Goal: Task Accomplishment & Management: Complete application form

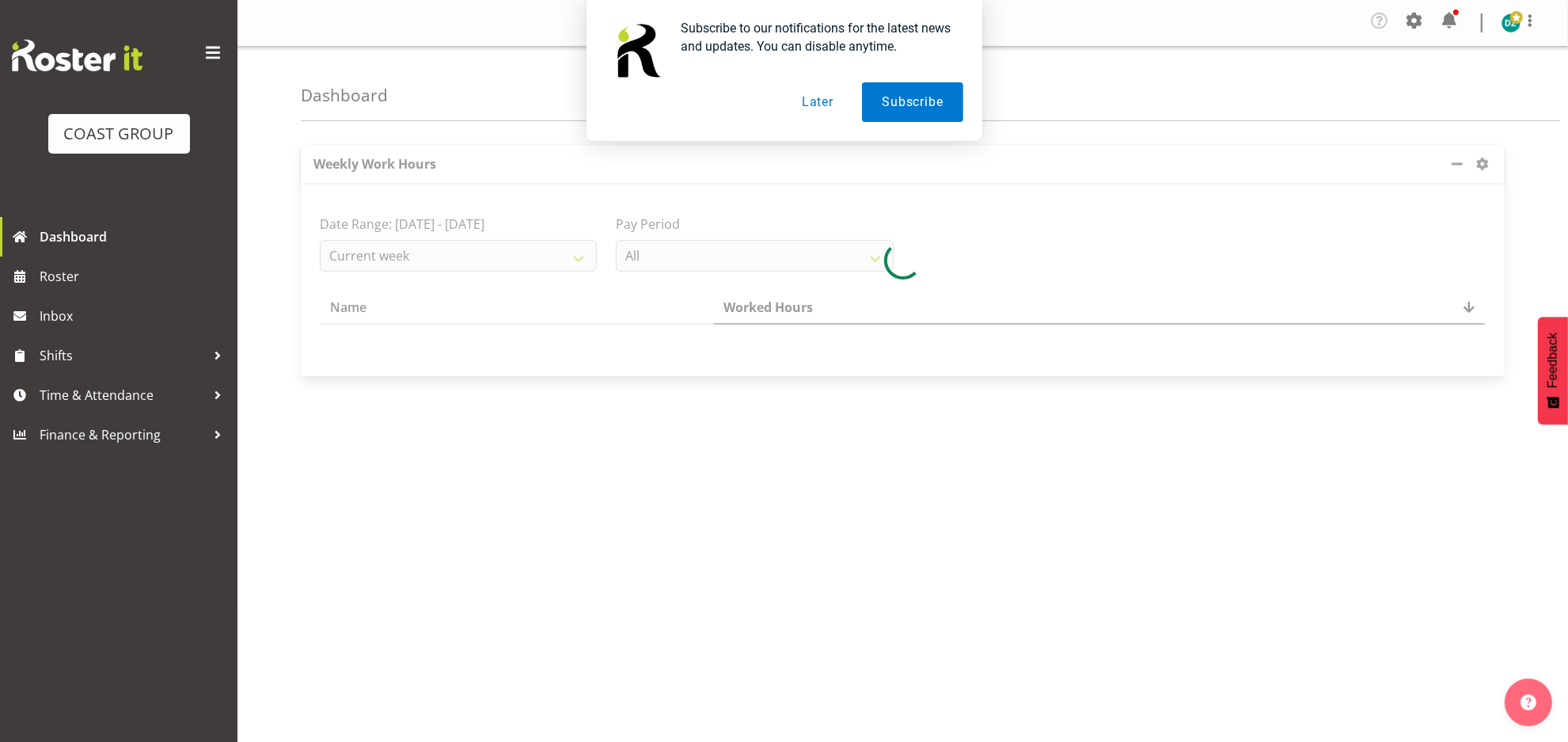
click at [824, 103] on button "Later" at bounding box center [818, 102] width 72 height 40
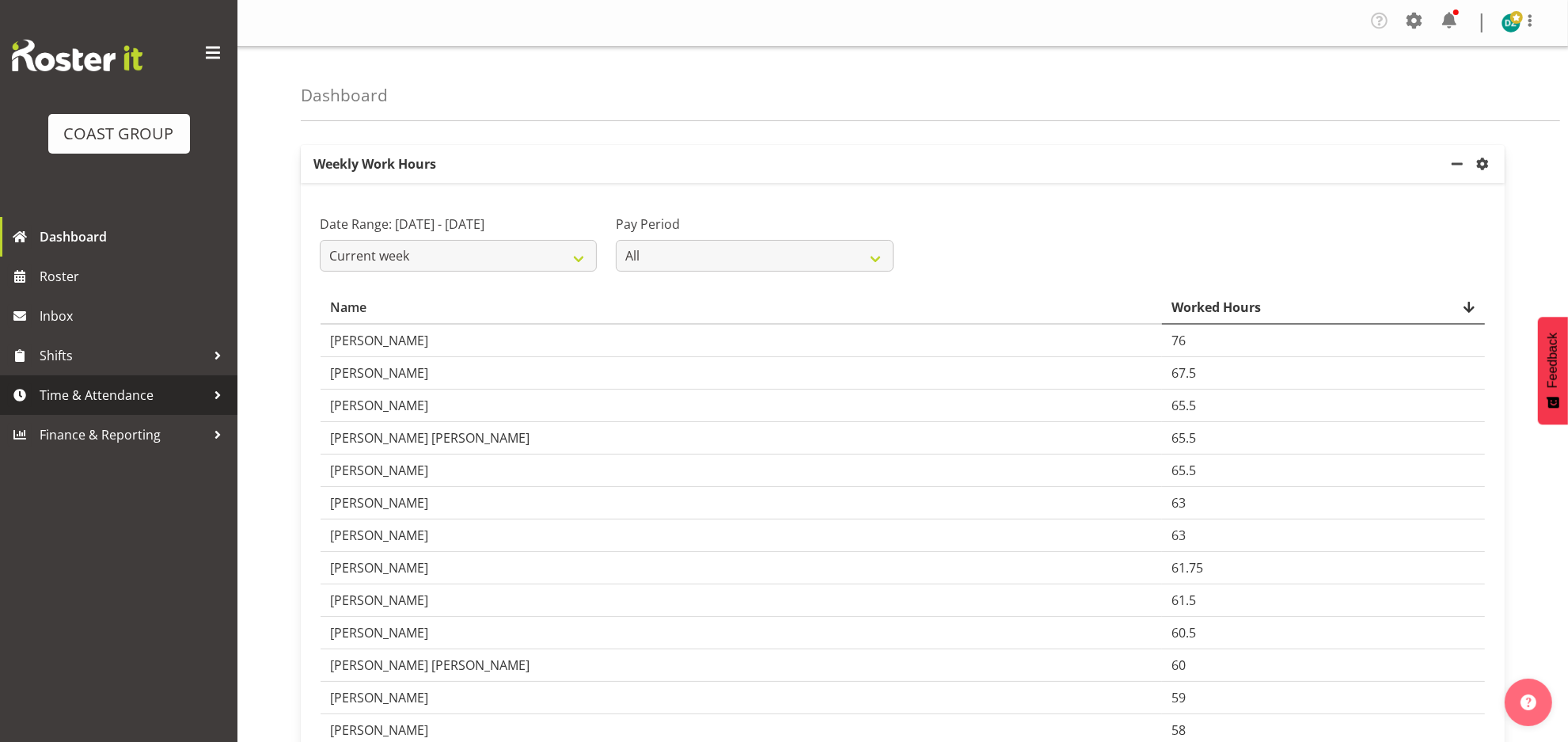
click at [81, 393] on span "Time & Attendance" at bounding box center [122, 395] width 166 height 24
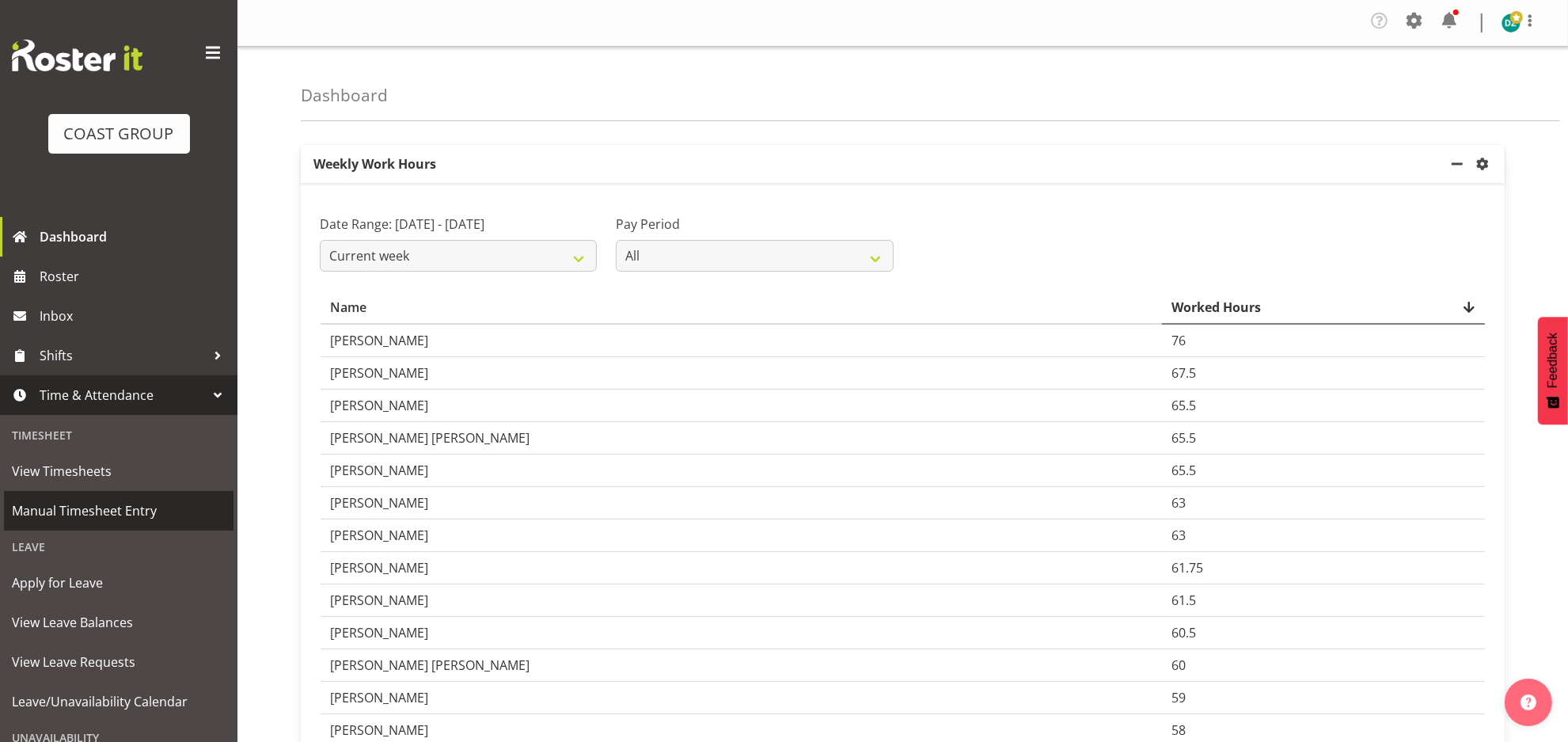
click at [111, 521] on span "Manual Timesheet Entry" at bounding box center [118, 511] width 214 height 24
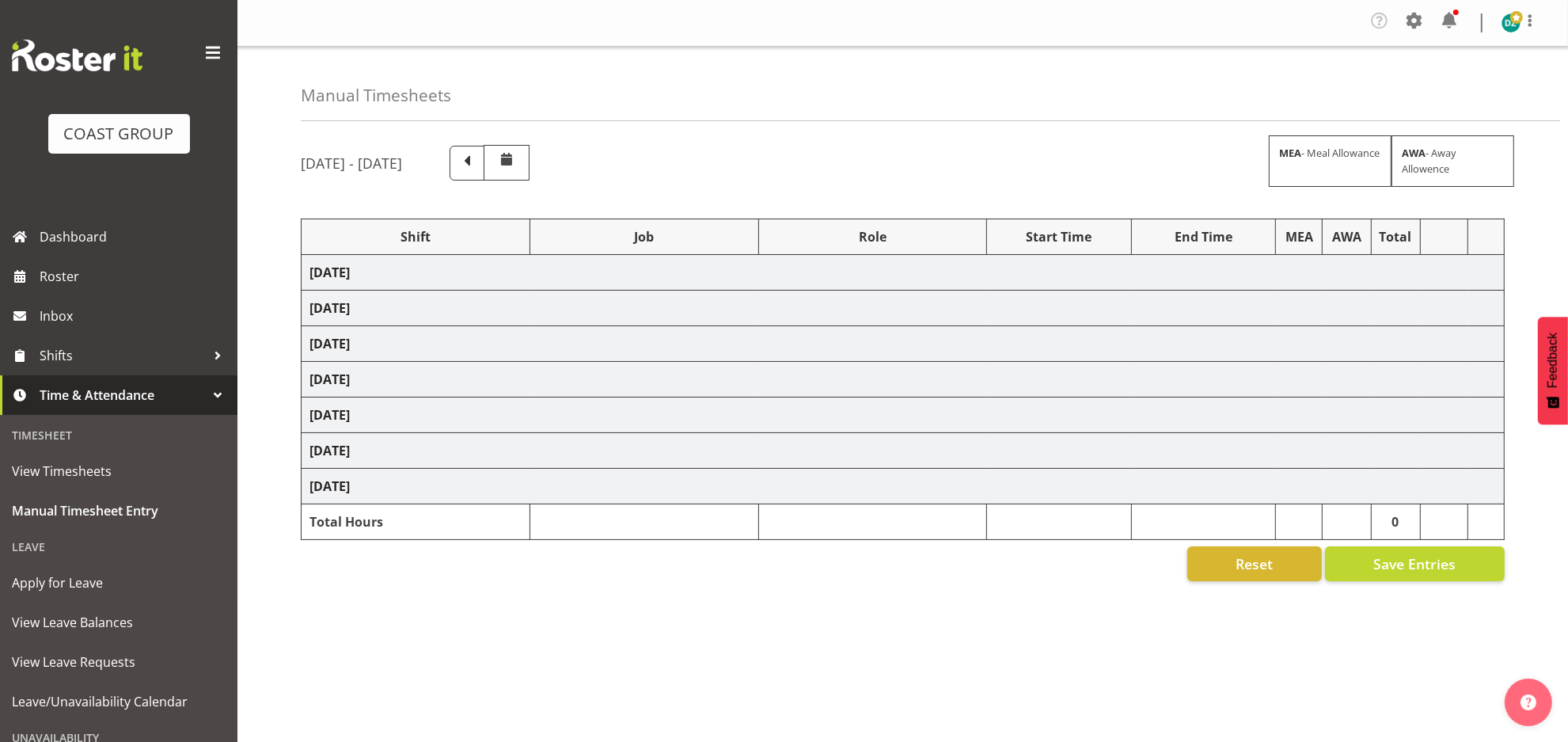
select select "50819"
select select "47"
select select "50819"
select select "47"
select select "50819"
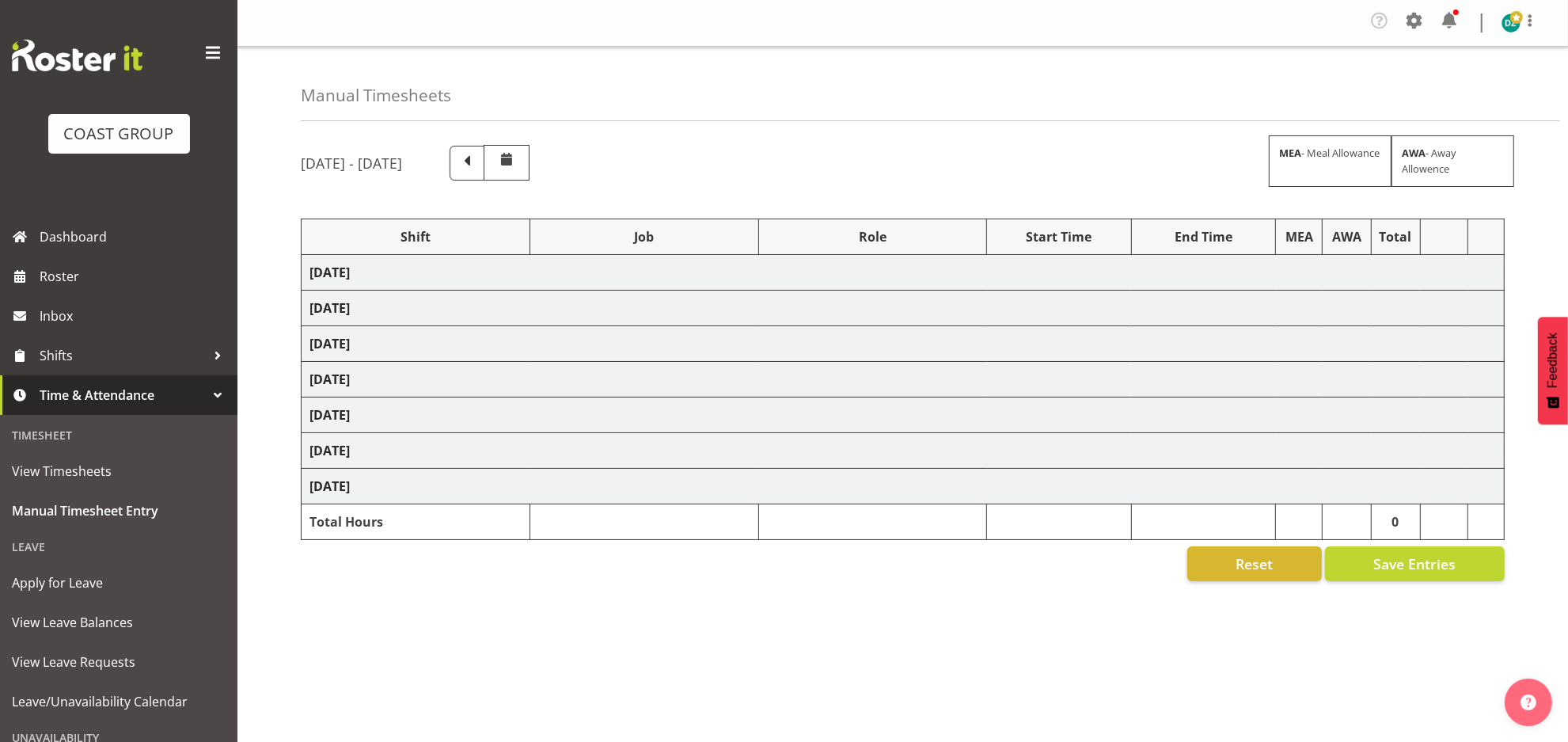
select select "47"
select select "50819"
select select "47"
select select "50819"
select select "47"
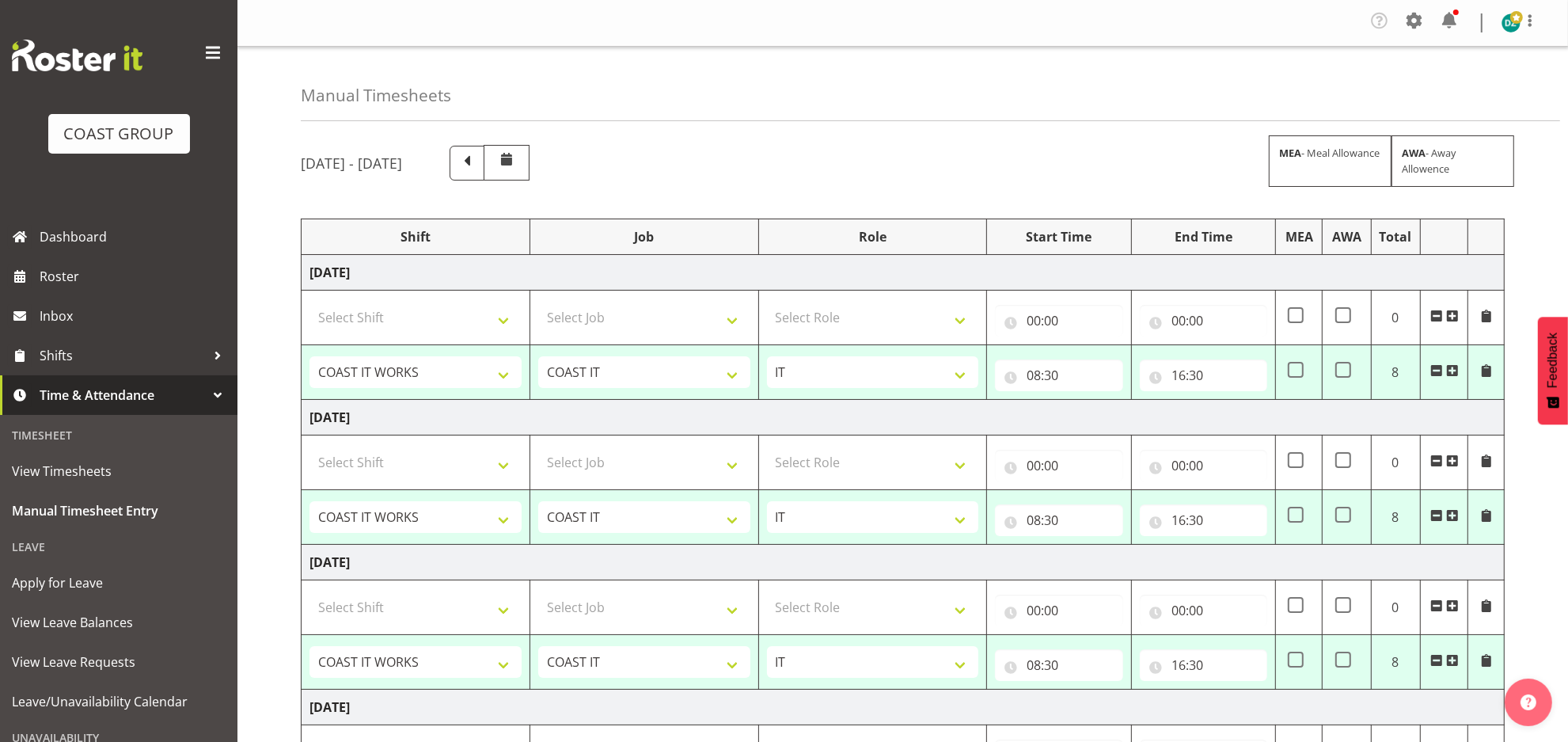
scroll to position [517, 0]
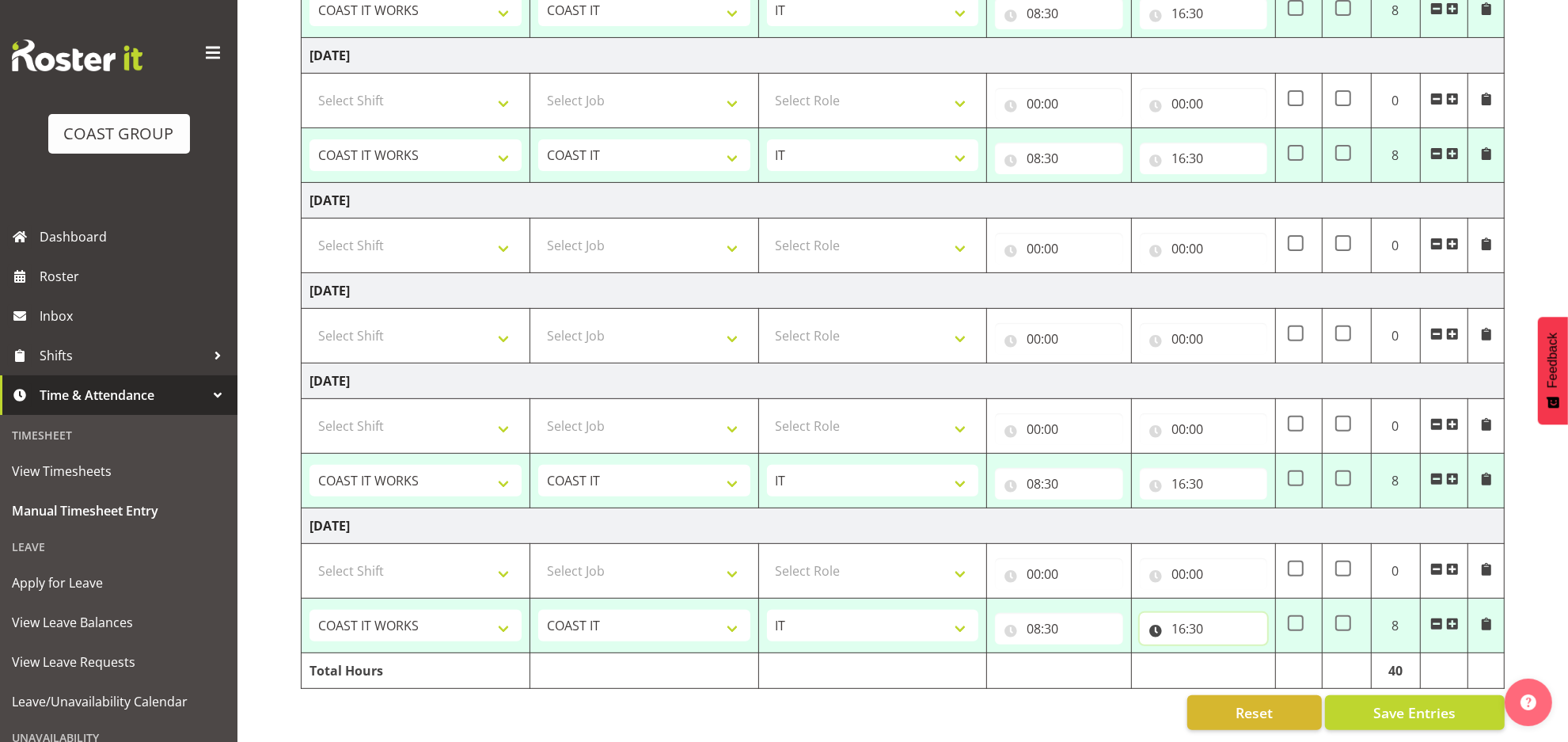
click at [1187, 617] on input "16:30" at bounding box center [1203, 629] width 127 height 32
click at [1249, 654] on select "00 01 02 03 04 05 06 07 08 09 10 11 12 13 14 15 16 17 18 19 20 21 22 23" at bounding box center [1248, 669] width 36 height 32
select select "19"
click at [1230, 654] on select "00 01 02 03 04 05 06 07 08 09 10 11 12 13 14 15 16 17 18 19 20 21 22 23" at bounding box center [1248, 669] width 36 height 32
type input "19:30"
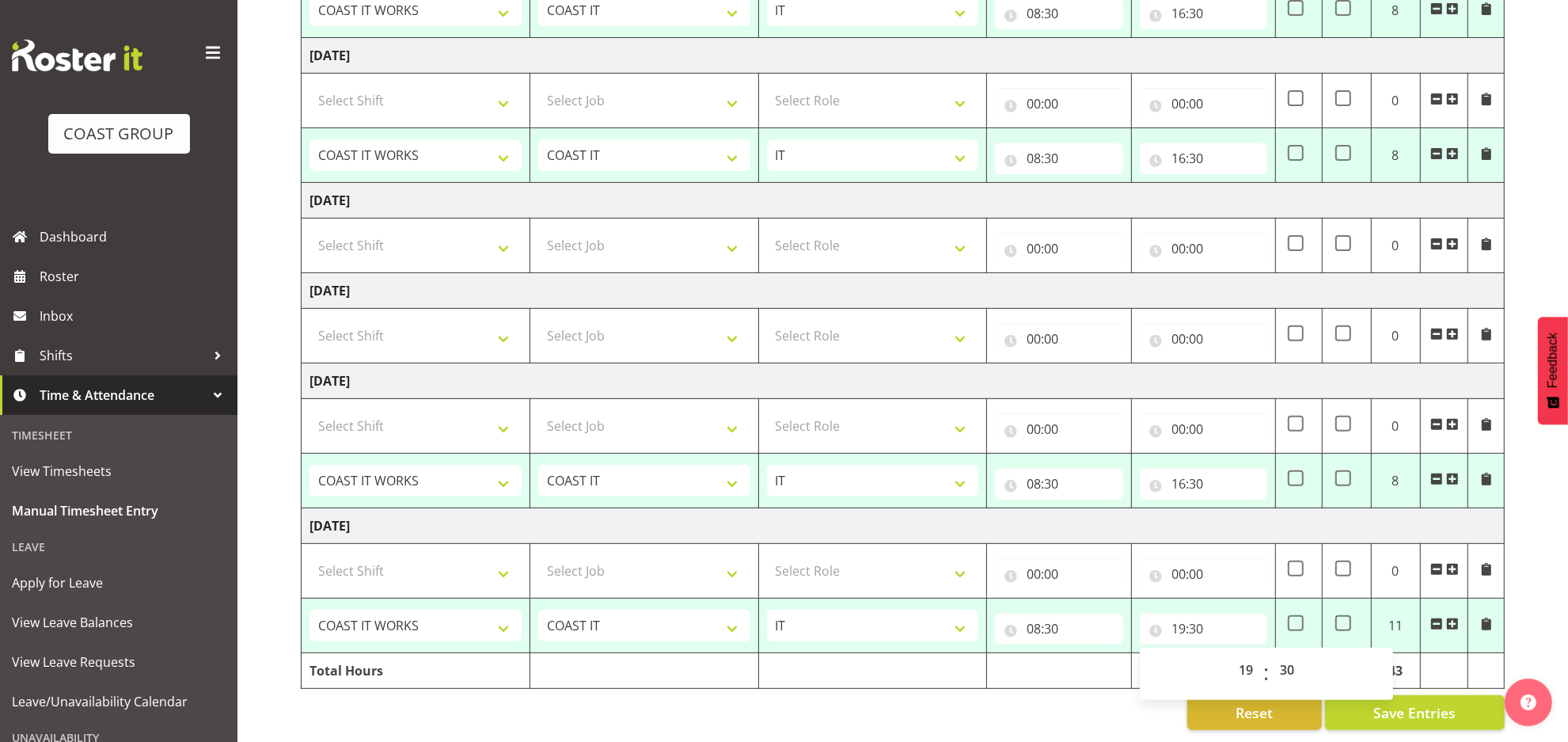
click at [1522, 617] on div "[DATE] - [DATE] MEA - Meal Allowance AWA - Away Allowence Shift Job Role Start …" at bounding box center [935, 184] width 1268 height 1115
click at [1484, 617] on span at bounding box center [1487, 623] width 13 height 13
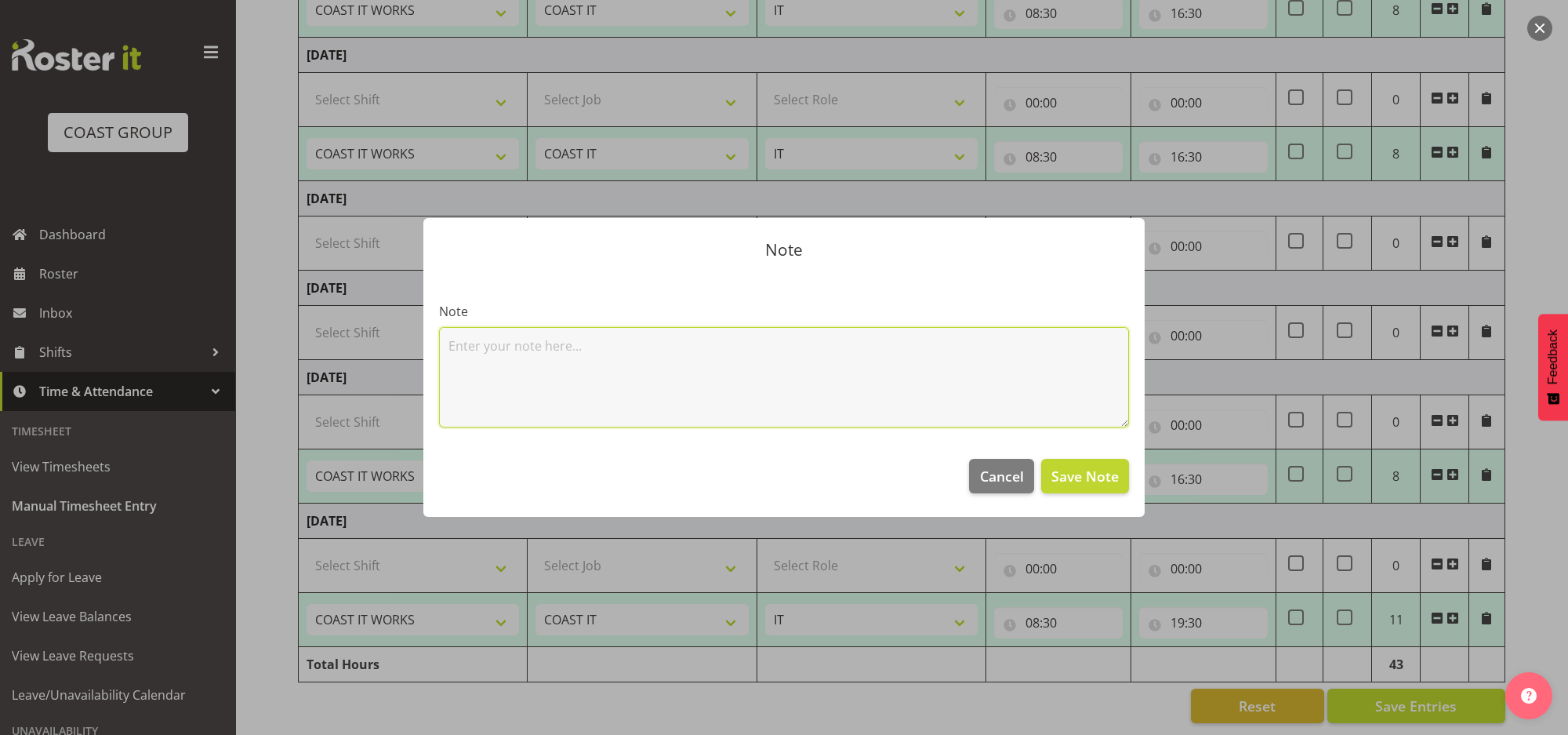
click at [748, 376] on textarea at bounding box center [783, 377] width 690 height 100
type textarea "odoo meeting/ test tag script fix"
click at [1081, 476] on span "Save Note" at bounding box center [1084, 475] width 68 height 21
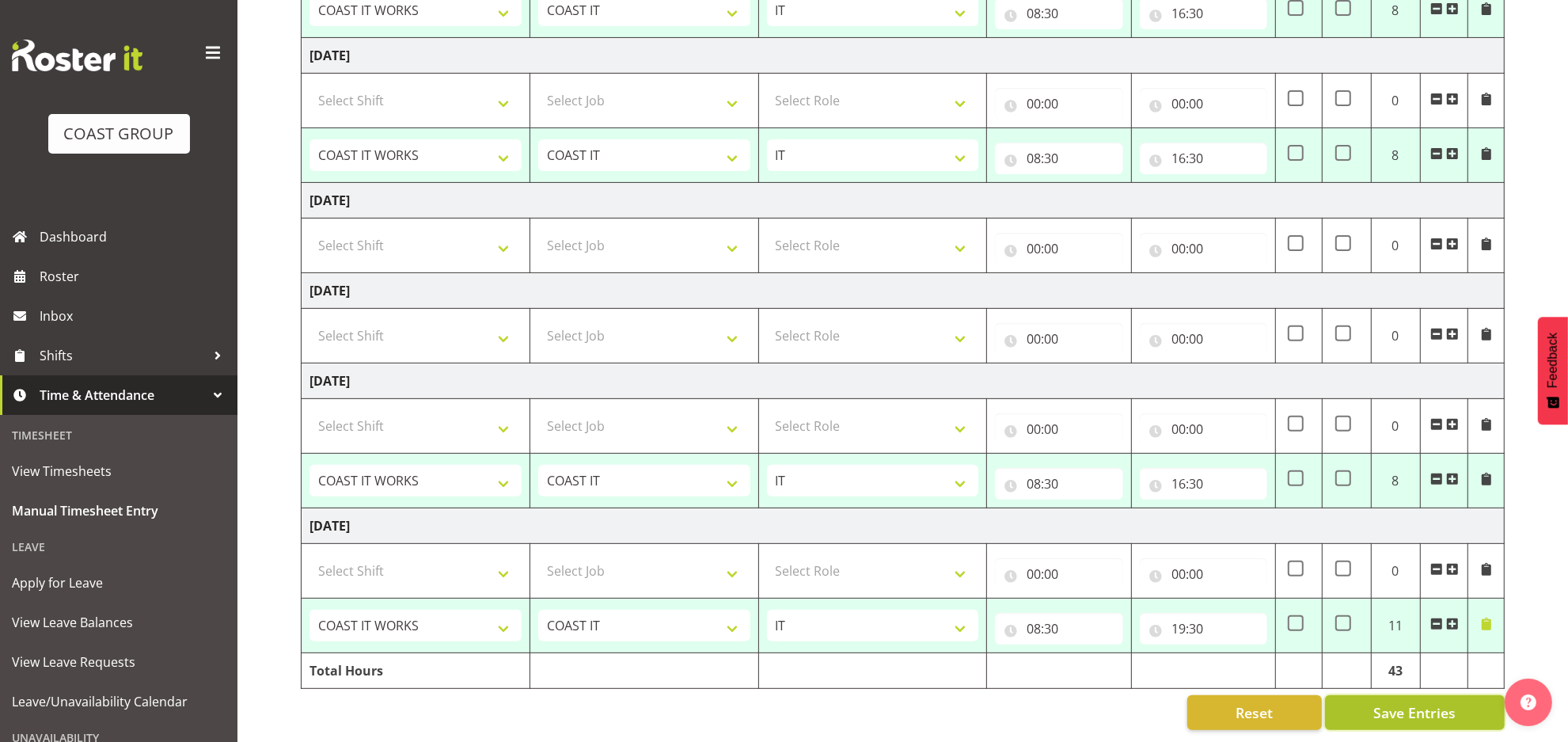
click at [1423, 702] on span "Save Entries" at bounding box center [1414, 712] width 82 height 21
select select "50819"
select select "47"
type input "08:30"
type input "16:30"
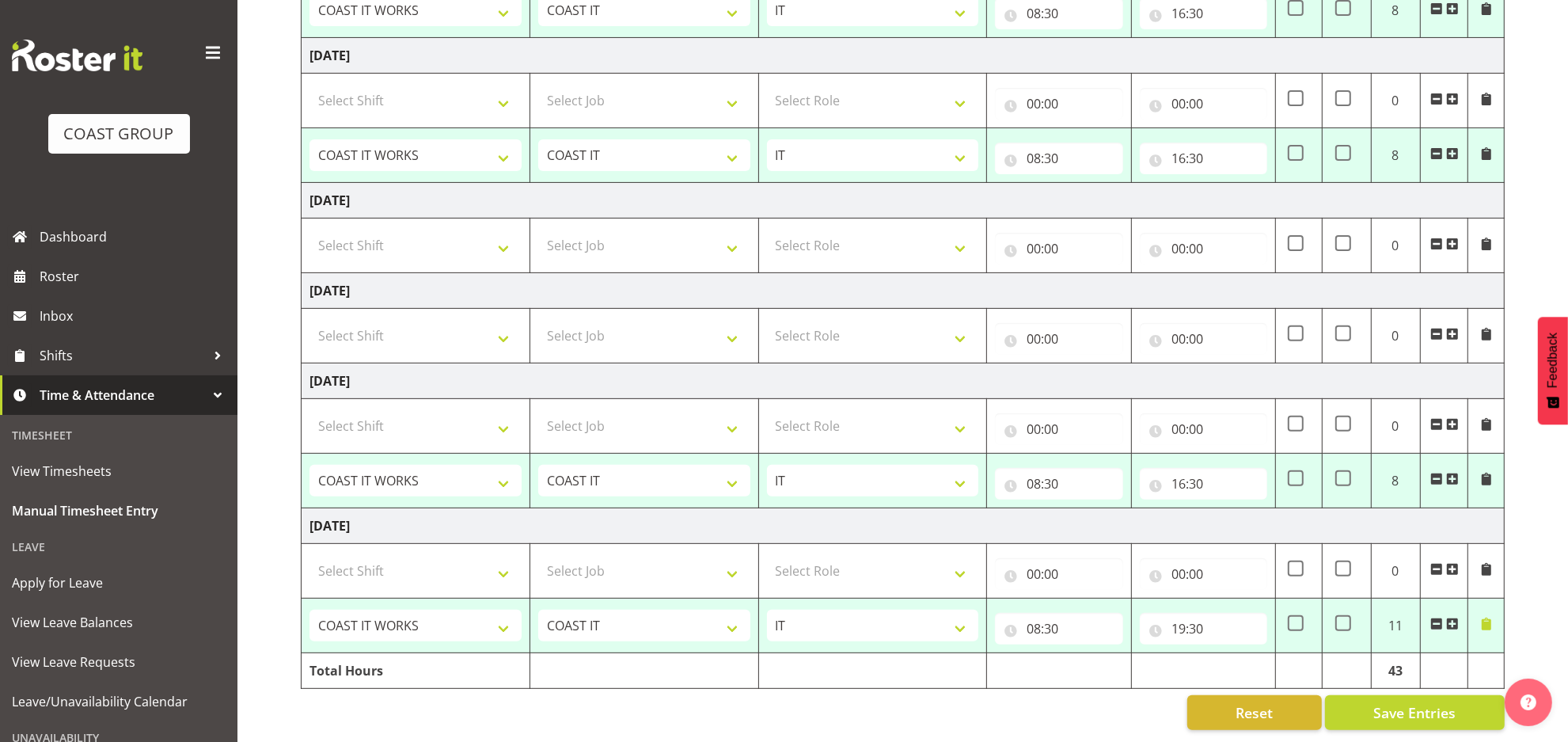
select select "50819"
select select "47"
type input "08:30"
type input "16:30"
select select "50819"
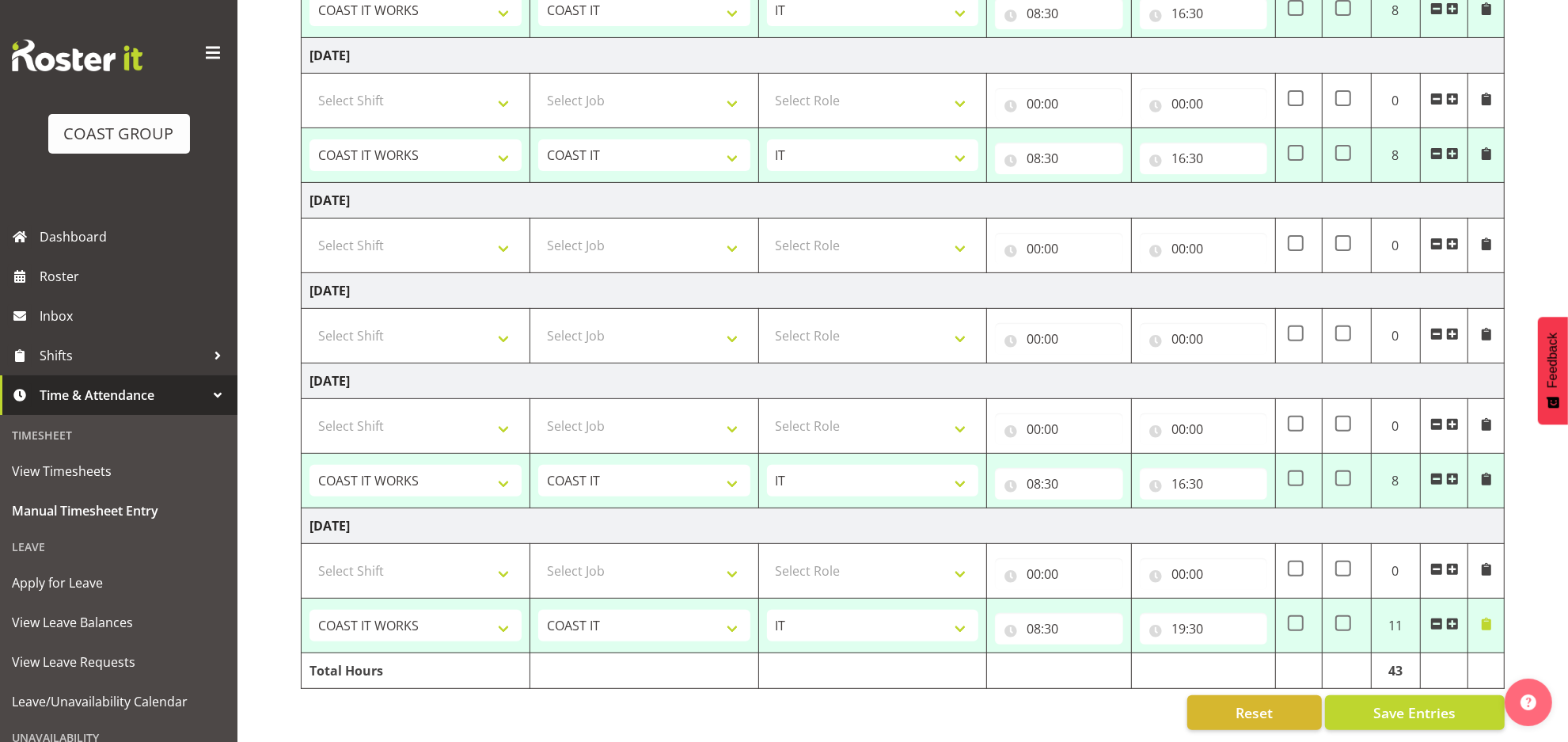
select select "47"
type input "08:30"
type input "16:30"
select select "50819"
select select "47"
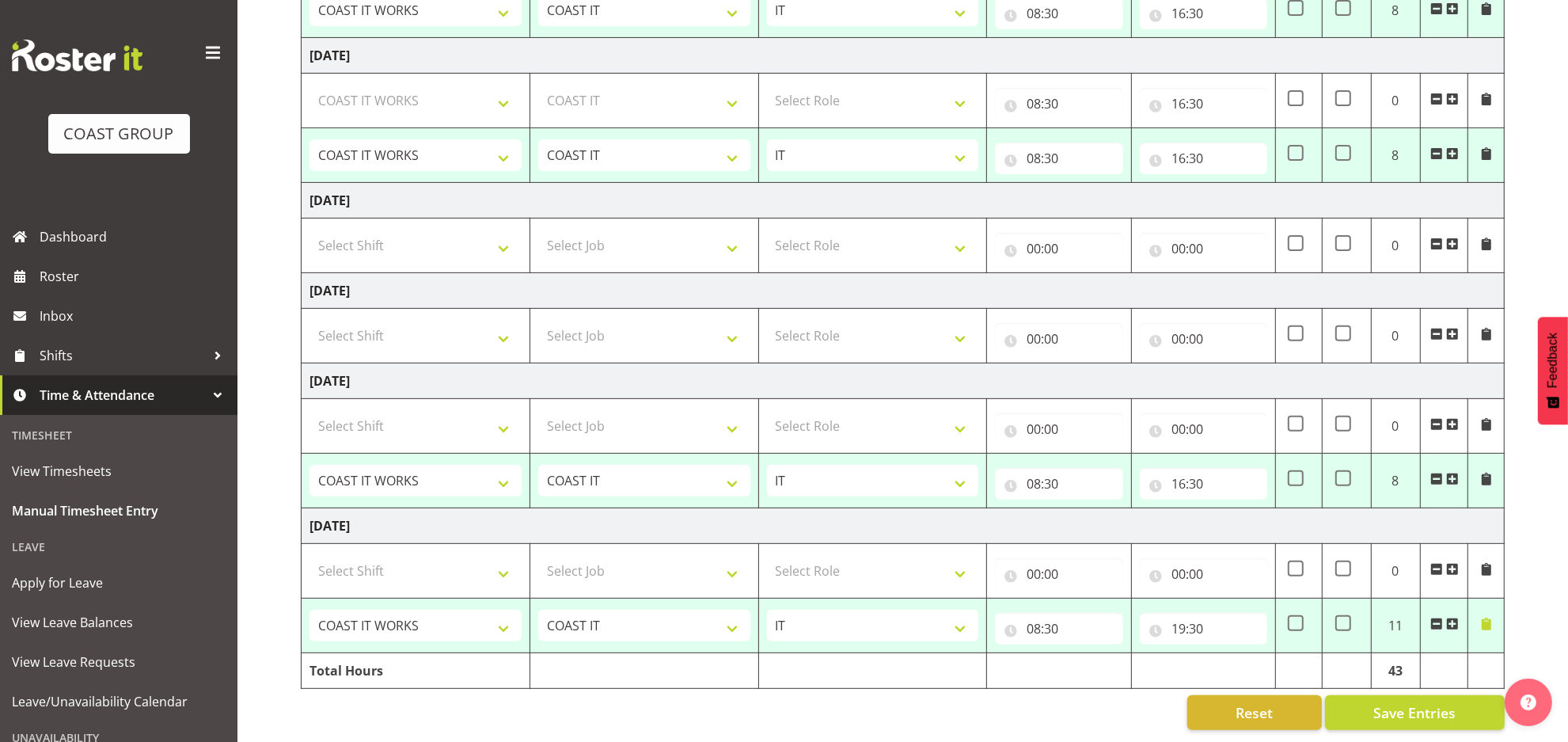
type input "08:30"
type input "16:30"
select select "50819"
select select "47"
type input "08:30"
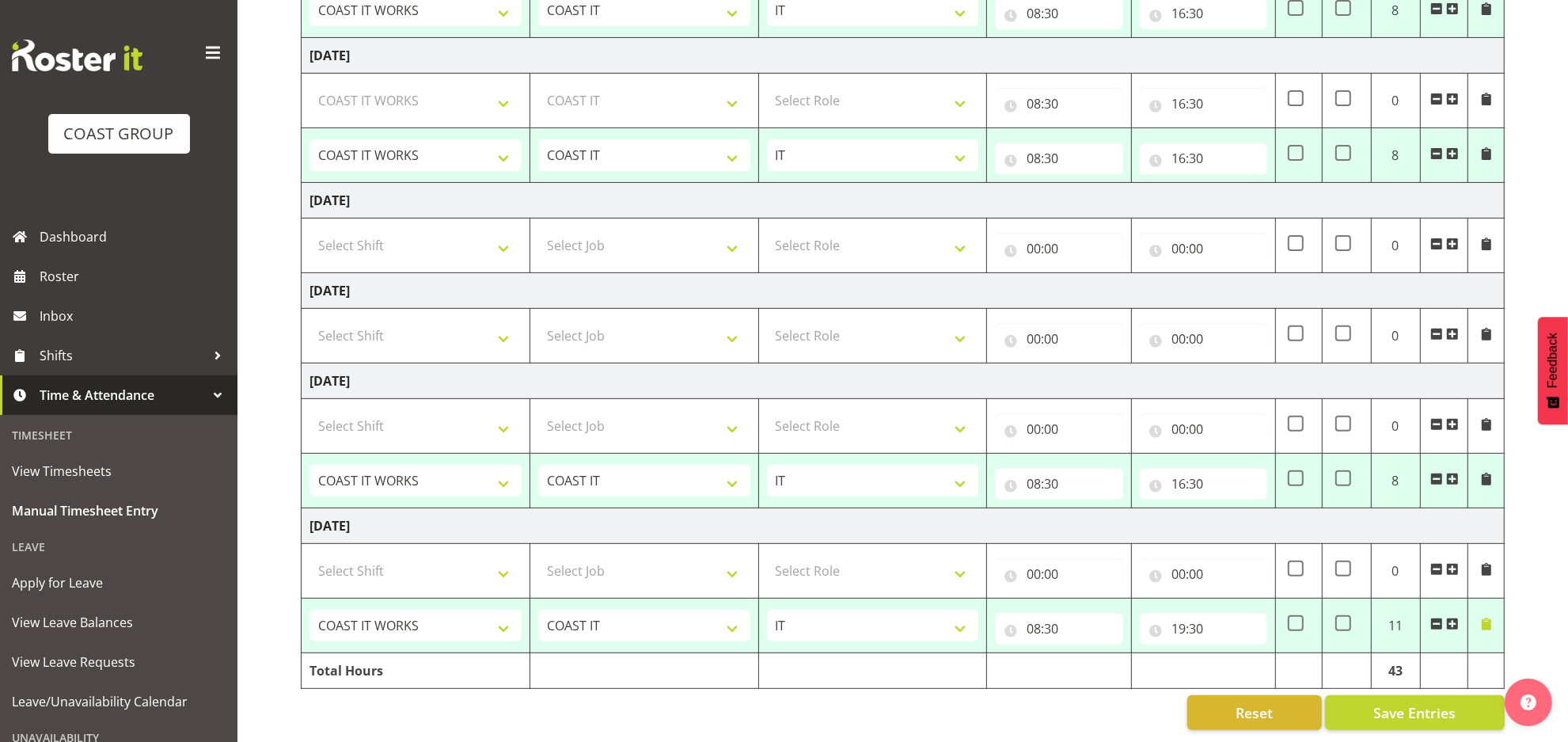
type input "19:30"
select select "50819"
select select "47"
select select "50819"
select select "47"
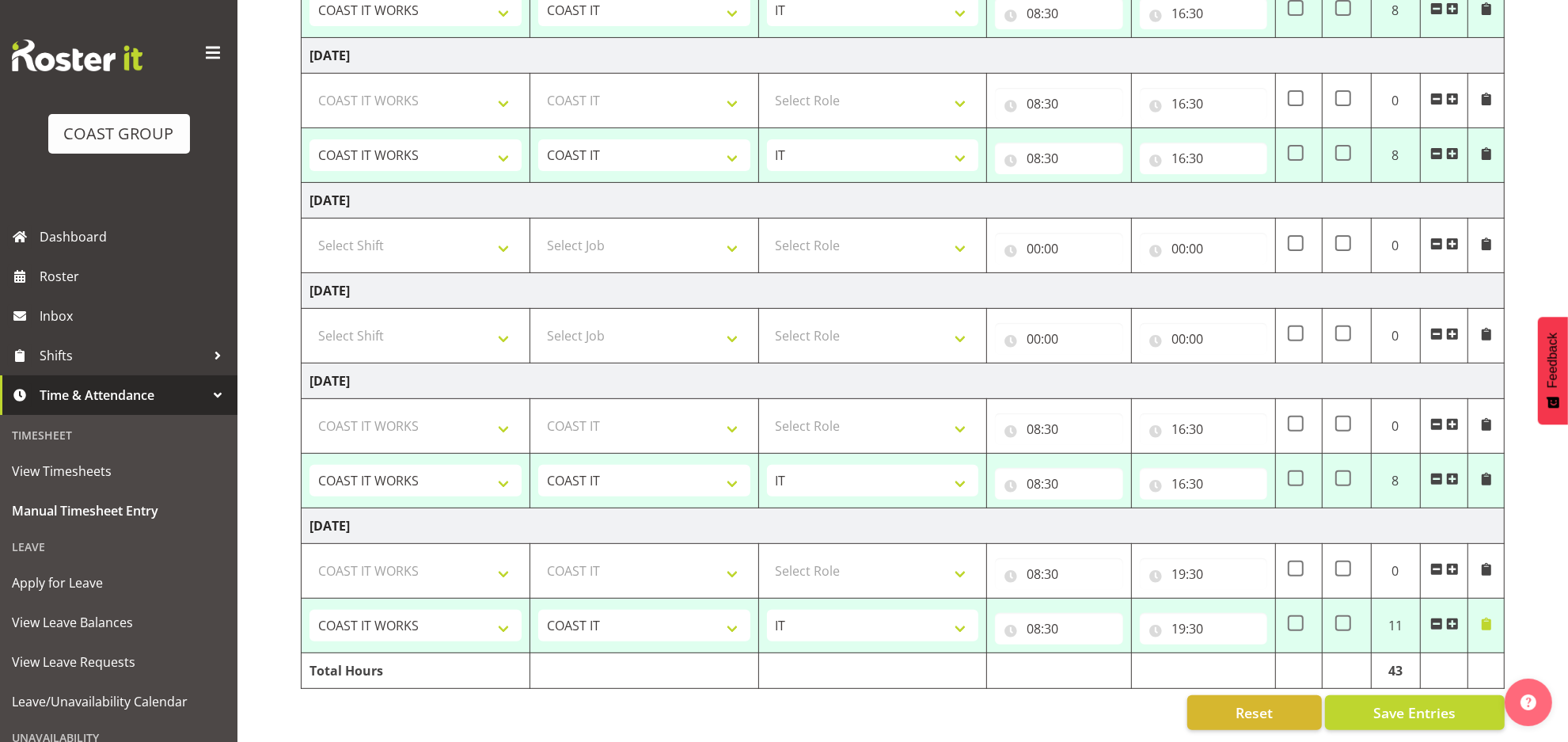
select select "50819"
select select "47"
select select "50819"
select select "47"
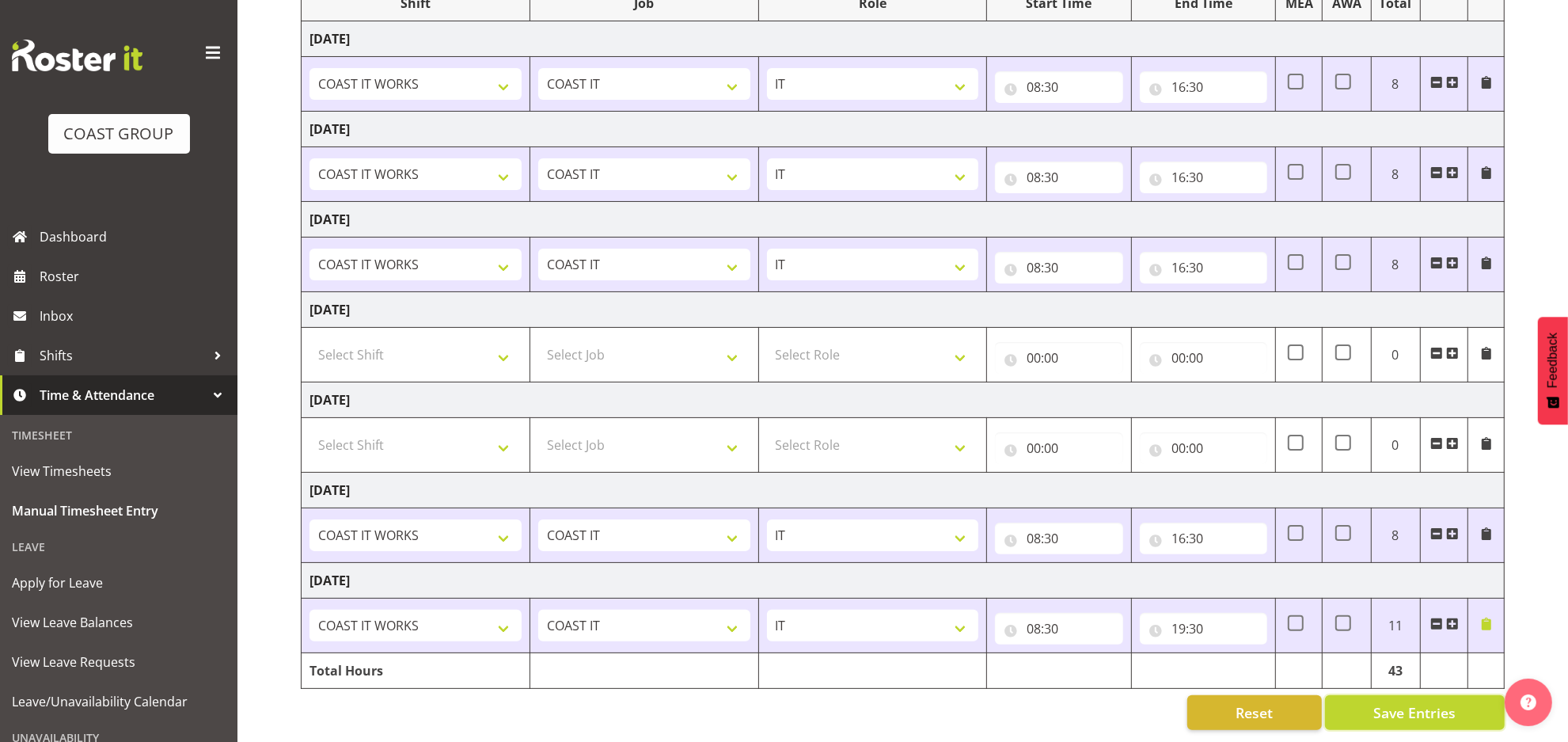
scroll to position [244, 0]
